Goal: Task Accomplishment & Management: Use online tool/utility

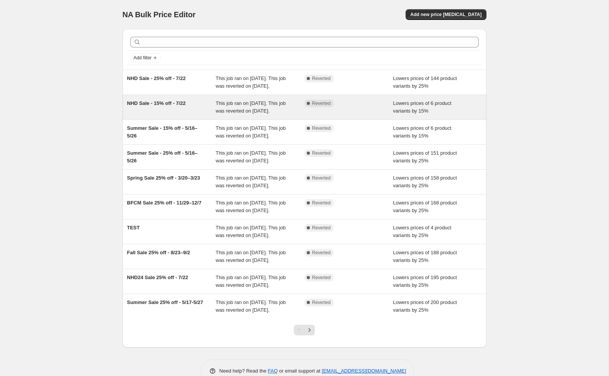
click at [192, 115] on div "NHD Sale - 15% off - 7/22" at bounding box center [171, 107] width 89 height 15
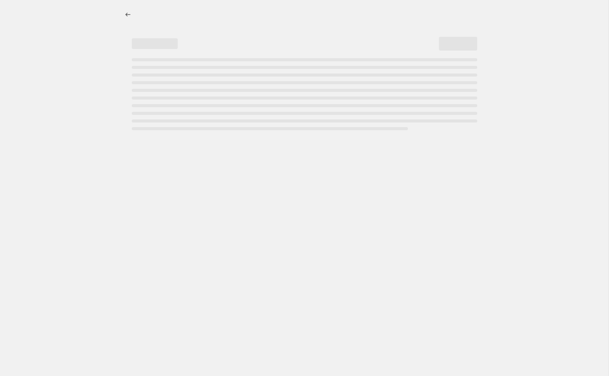
select select "percentage"
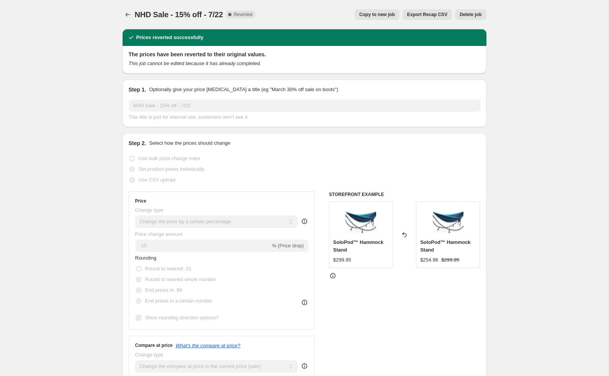
click at [377, 13] on span "Copy to new job" at bounding box center [377, 14] width 36 height 6
select select "percentage"
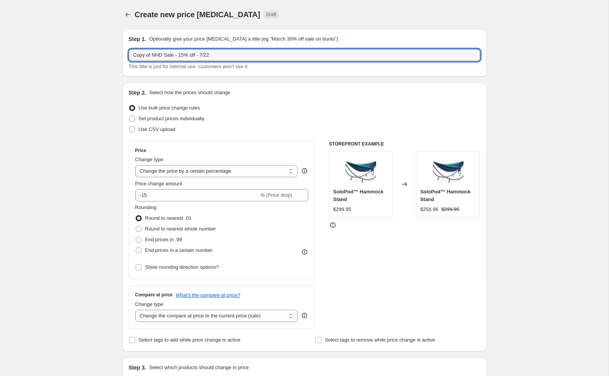
drag, startPoint x: 163, startPoint y: 55, endPoint x: 98, endPoint y: 52, distance: 64.8
drag, startPoint x: 180, startPoint y: 54, endPoint x: 193, endPoint y: 55, distance: 13.0
click at [193, 55] on input "Fall Sale - 15% off - 7/22" at bounding box center [305, 55] width 352 height 12
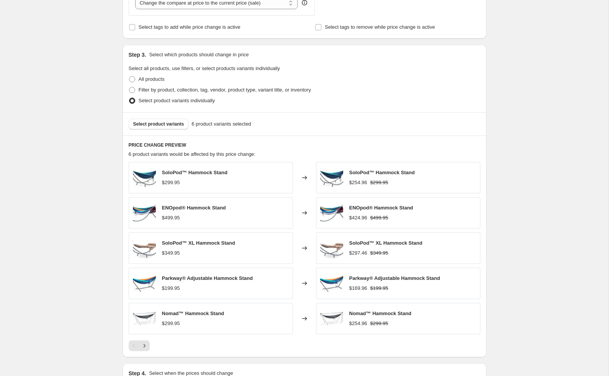
scroll to position [328, 0]
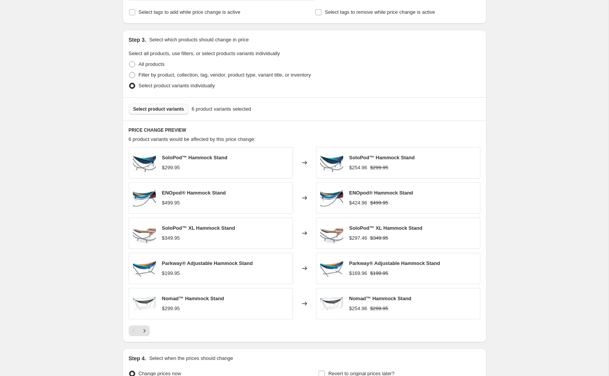
type input "Fall Sale - 15% off - 8/22-9/1"
click at [160, 110] on span "Select product variants" at bounding box center [158, 109] width 51 height 6
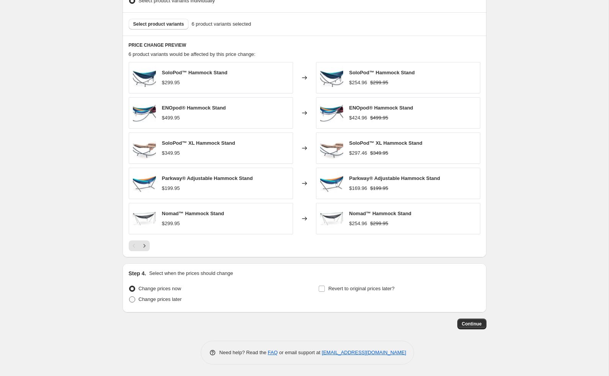
click at [153, 298] on span "Change prices later" at bounding box center [160, 300] width 43 height 6
click at [129, 297] on input "Change prices later" at bounding box center [129, 297] width 0 height 0
radio input "true"
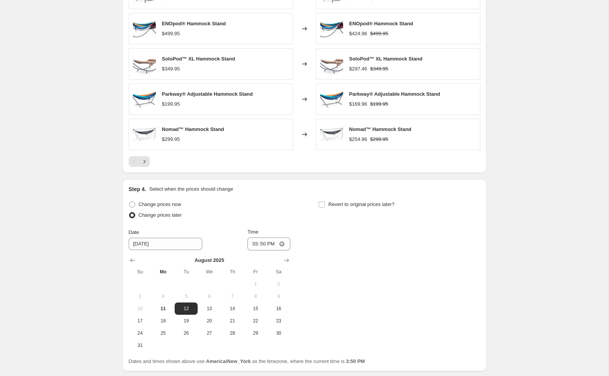
scroll to position [500, 0]
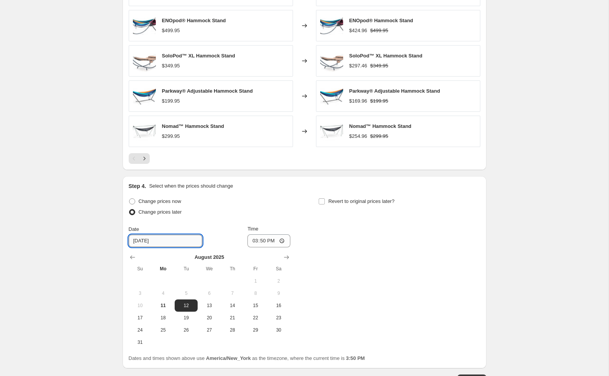
click at [166, 241] on input "[DATE]" at bounding box center [166, 241] width 74 height 12
click at [257, 317] on span "22" at bounding box center [255, 318] width 17 height 6
type input "[DATE]"
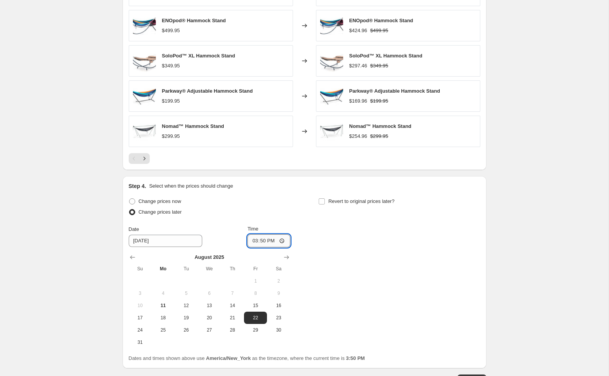
click at [254, 242] on input "15:50" at bounding box center [268, 240] width 43 height 13
type input "00:01"
click at [360, 254] on div "Change prices now Change prices later Date [DATE] Time 00:[DATE] Mo Tu We Th Fr…" at bounding box center [305, 272] width 352 height 152
click at [321, 201] on input "Revert to original prices later?" at bounding box center [322, 201] width 6 height 6
checkbox input "true"
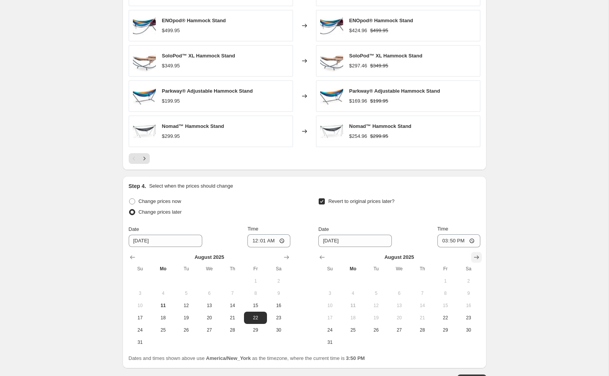
click at [475, 258] on icon "Show next month, September 2025" at bounding box center [477, 258] width 8 height 8
click at [378, 279] on span "2" at bounding box center [376, 281] width 17 height 6
type input "[DATE]"
click at [444, 241] on input "15:50" at bounding box center [459, 240] width 43 height 13
type input "02:59"
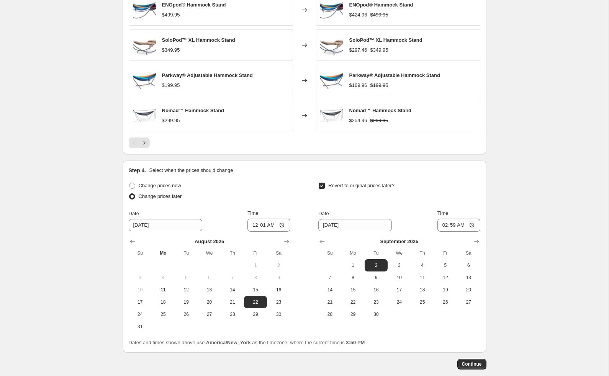
scroll to position [525, 0]
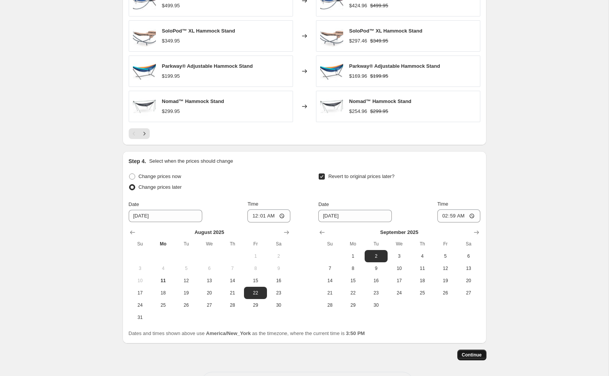
click at [472, 356] on span "Continue" at bounding box center [472, 355] width 20 height 6
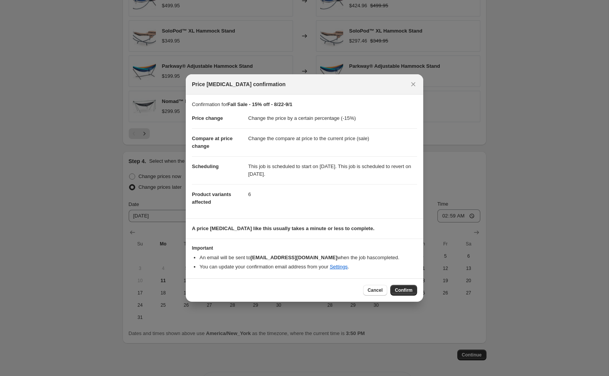
click at [404, 291] on span "Confirm" at bounding box center [404, 290] width 18 height 6
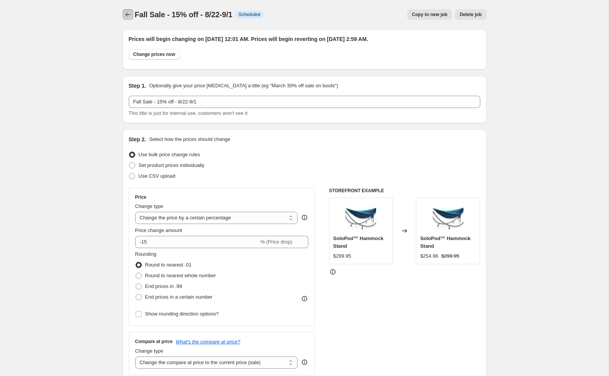
click at [130, 15] on icon "Price change jobs" at bounding box center [128, 15] width 8 height 8
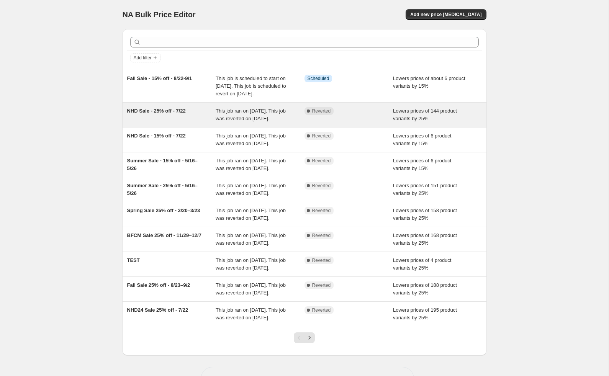
click at [187, 123] on div "NHD Sale - 25% off - 7/22" at bounding box center [171, 114] width 89 height 15
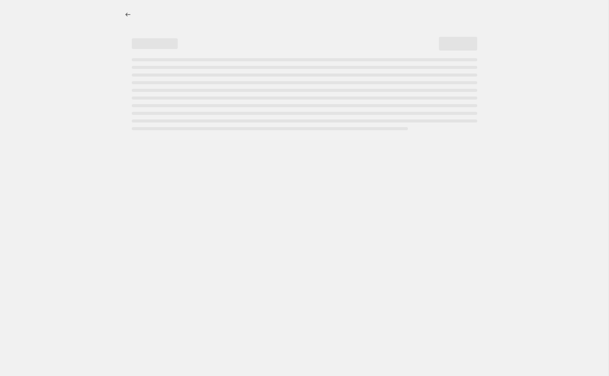
select select "percentage"
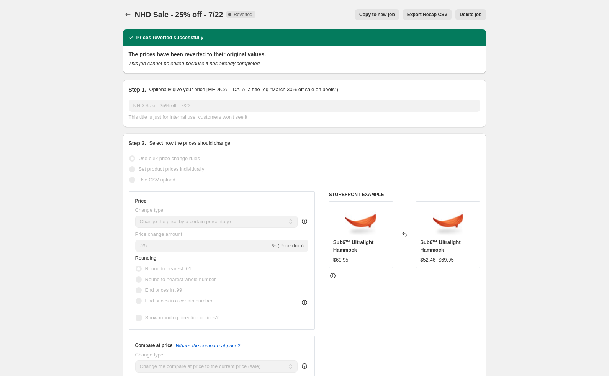
click at [376, 13] on span "Copy to new job" at bounding box center [377, 14] width 36 height 6
select select "percentage"
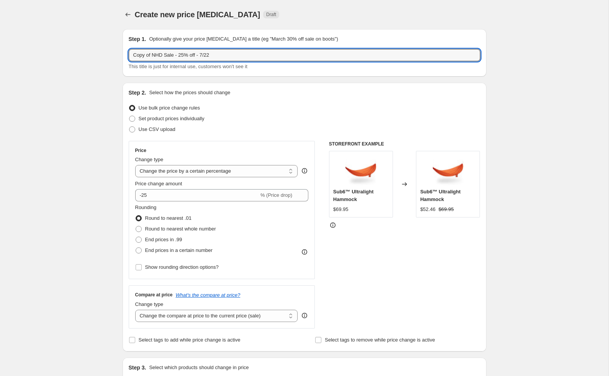
drag, startPoint x: 164, startPoint y: 54, endPoint x: 88, endPoint y: 48, distance: 76.2
drag, startPoint x: 182, startPoint y: 54, endPoint x: 210, endPoint y: 55, distance: 28.0
click at [210, 55] on input "Fall Sale - 25% off - 7/22" at bounding box center [305, 55] width 352 height 12
type input "Fall Sale - 25% off - 8/22-9/1"
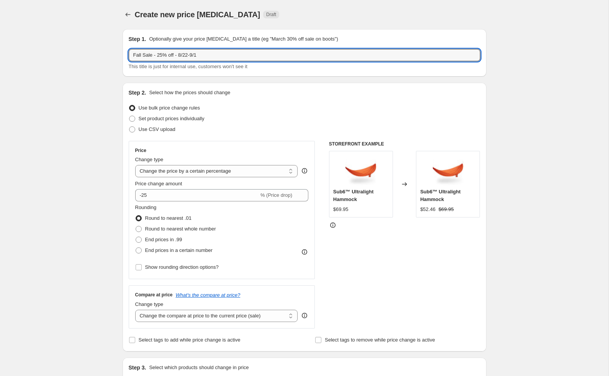
click at [266, 106] on div "Use bulk price change rules" at bounding box center [305, 108] width 352 height 11
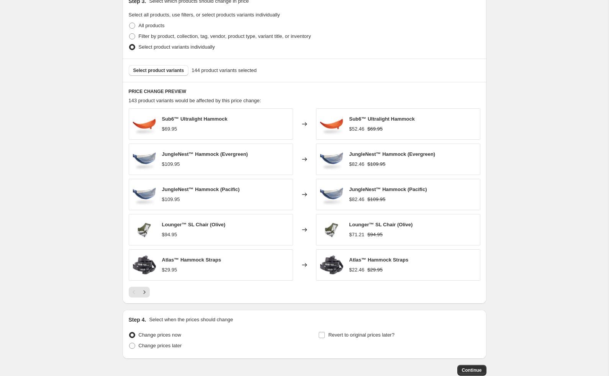
scroll to position [413, 0]
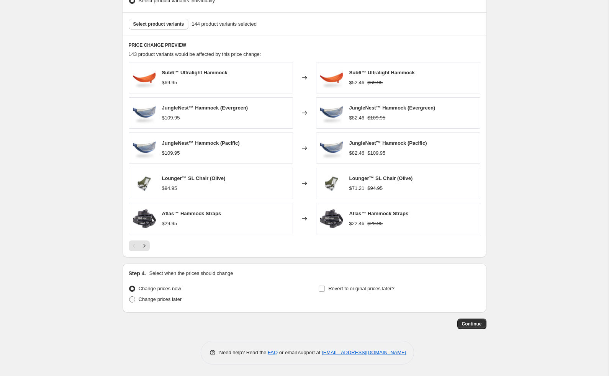
click at [145, 300] on span "Change prices later" at bounding box center [160, 300] width 43 height 6
click at [129, 297] on input "Change prices later" at bounding box center [129, 297] width 0 height 0
radio input "true"
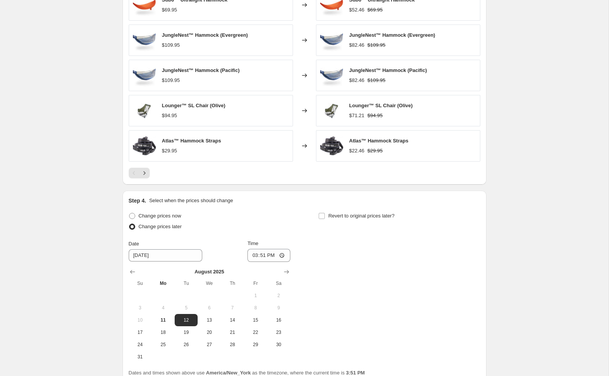
scroll to position [500, 0]
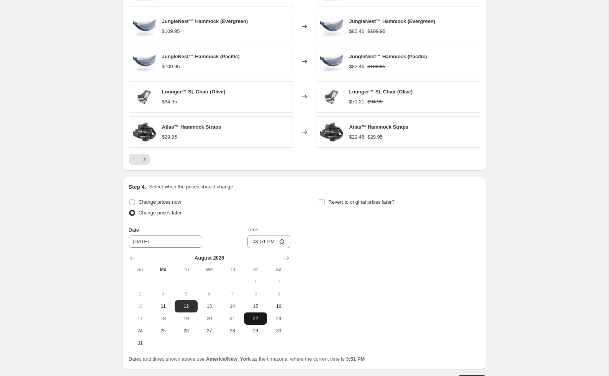
click at [257, 317] on span "22" at bounding box center [255, 319] width 17 height 6
type input "[DATE]"
click at [252, 241] on input "15:51" at bounding box center [268, 241] width 43 height 13
type input "00:01"
click at [337, 254] on div "Change prices now Change prices later Date [DATE] Time 00:[DATE] Mo Tu We Th Fr…" at bounding box center [305, 273] width 352 height 152
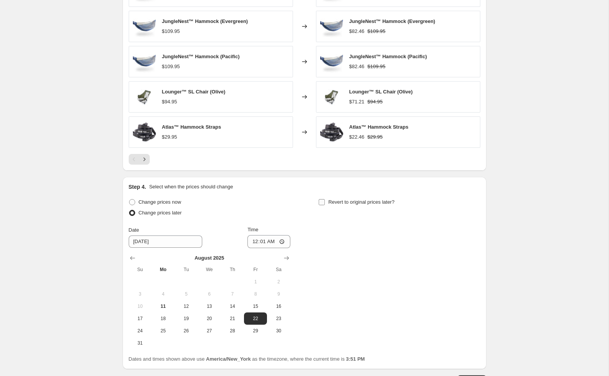
click at [322, 203] on input "Revert to original prices later?" at bounding box center [322, 202] width 6 height 6
checkbox input "true"
click at [474, 259] on icon "Show next month, September 2025" at bounding box center [477, 258] width 8 height 8
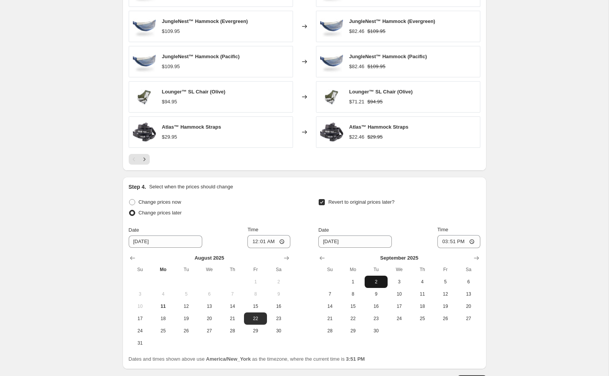
click at [375, 281] on span "2" at bounding box center [376, 282] width 17 height 6
type input "[DATE]"
click at [442, 242] on input "15:51" at bounding box center [459, 241] width 43 height 13
type input "02:59"
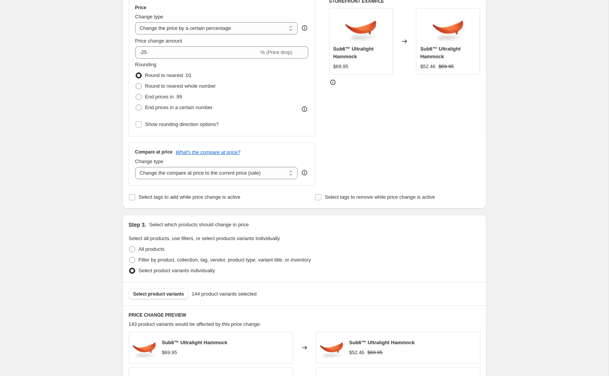
scroll to position [213, 0]
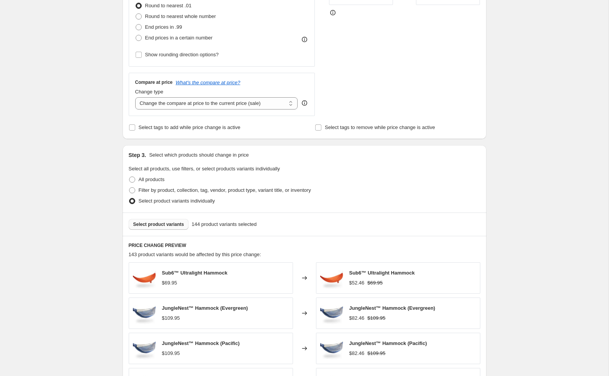
click at [145, 223] on span "Select product variants" at bounding box center [158, 224] width 51 height 6
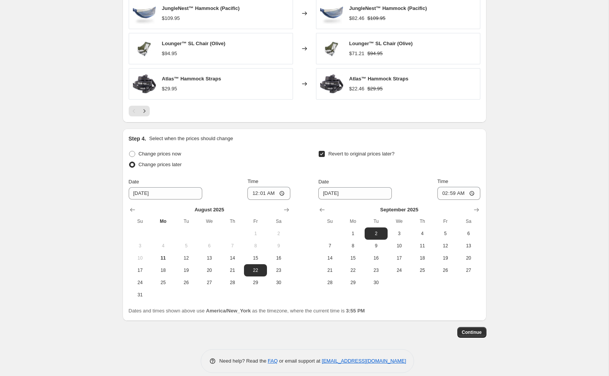
scroll to position [549, 0]
click at [474, 333] on span "Continue" at bounding box center [472, 332] width 20 height 6
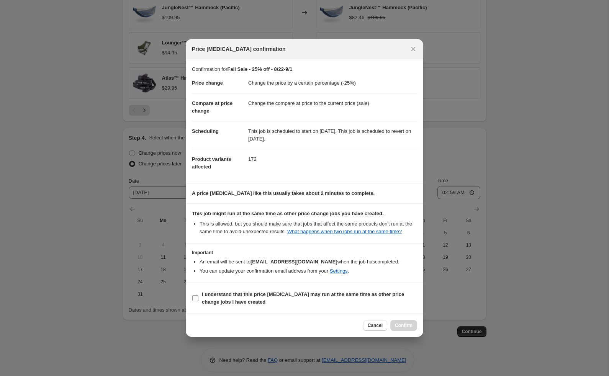
click at [206, 299] on b "I understand that this price [MEDICAL_DATA] may run at the same time as other p…" at bounding box center [303, 298] width 202 height 13
click at [198, 299] on input "I understand that this price [MEDICAL_DATA] may run at the same time as other p…" at bounding box center [195, 298] width 6 height 6
checkbox input "true"
click at [402, 328] on span "Confirm" at bounding box center [404, 326] width 18 height 6
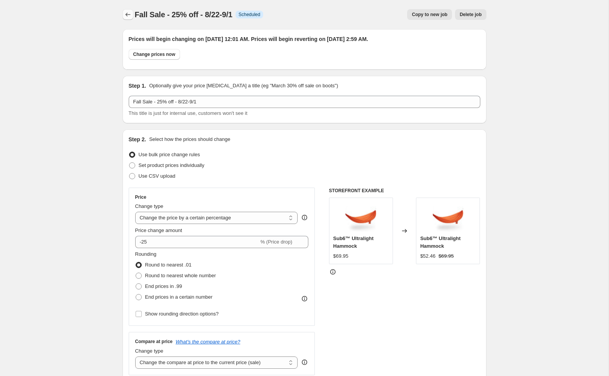
click at [128, 15] on icon "Price change jobs" at bounding box center [128, 15] width 8 height 8
